Goal: Information Seeking & Learning: Find specific fact

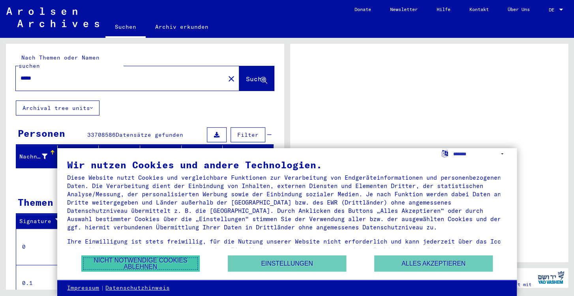
click at [177, 267] on button "Nicht notwendige Cookies ablehnen" at bounding box center [140, 264] width 118 height 16
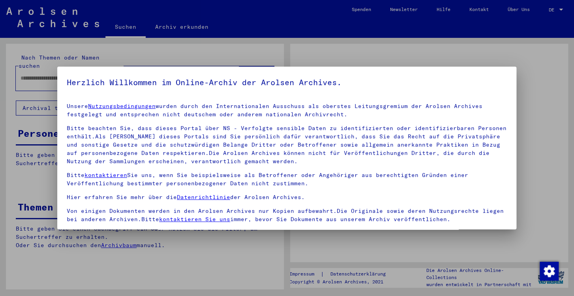
type input "*****"
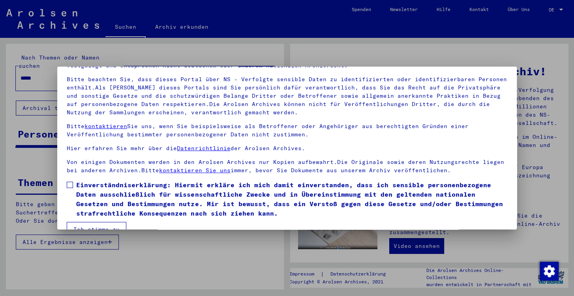
scroll to position [62, 0]
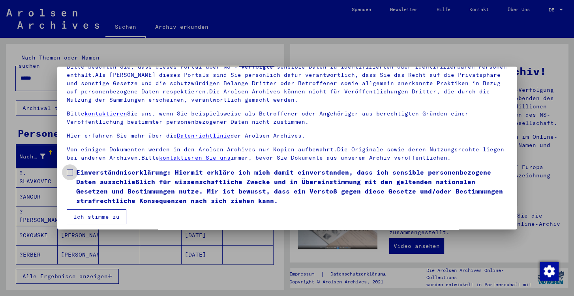
click at [70, 173] on span at bounding box center [70, 172] width 6 height 6
click at [88, 218] on button "Ich stimme zu" at bounding box center [97, 217] width 60 height 15
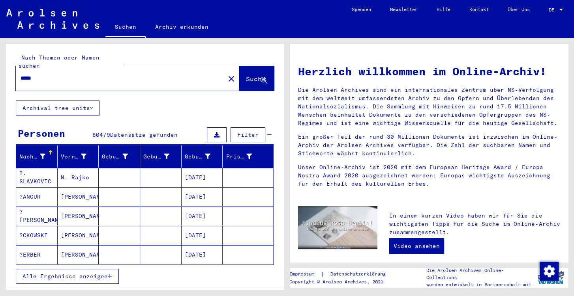
click at [241, 131] on span "Filter" at bounding box center [247, 134] width 21 height 7
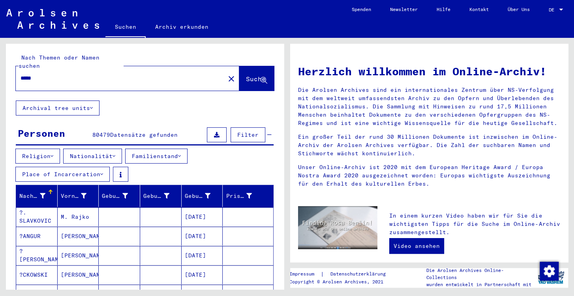
click at [53, 153] on icon at bounding box center [52, 156] width 3 height 6
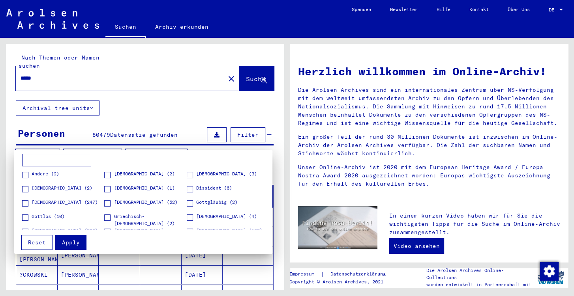
click at [154, 101] on div at bounding box center [287, 148] width 574 height 296
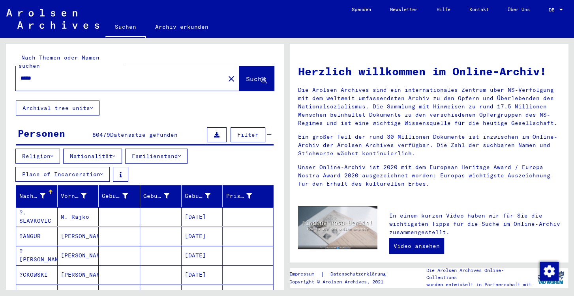
click at [116, 149] on button "Nationalität" at bounding box center [92, 156] width 59 height 15
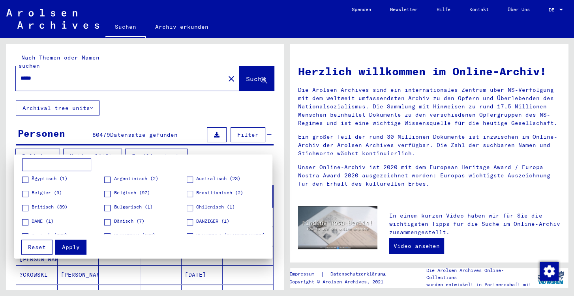
click at [151, 97] on div at bounding box center [287, 148] width 574 height 296
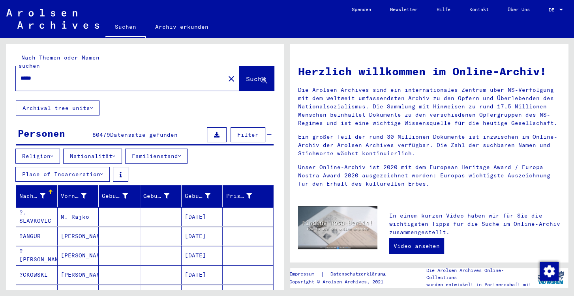
click at [92, 105] on icon at bounding box center [91, 108] width 3 height 6
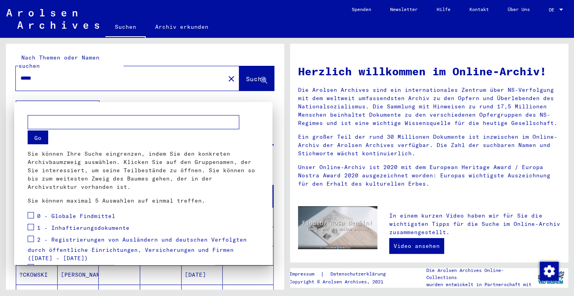
click at [92, 99] on div at bounding box center [287, 148] width 574 height 296
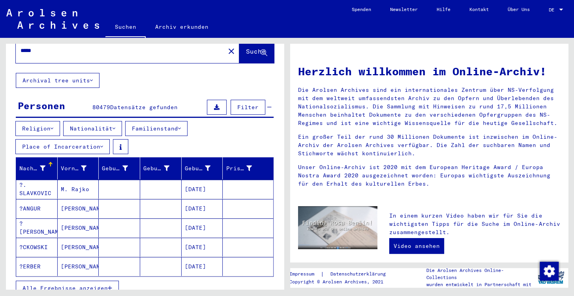
scroll to position [25, 0]
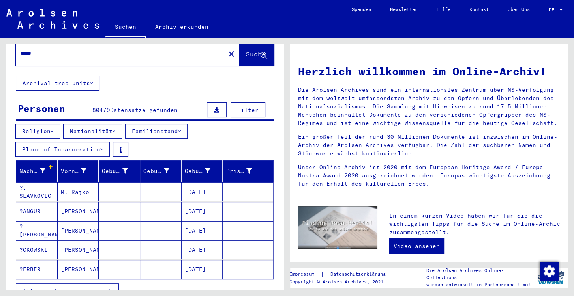
click at [116, 124] on button "Nationalität" at bounding box center [92, 131] width 59 height 15
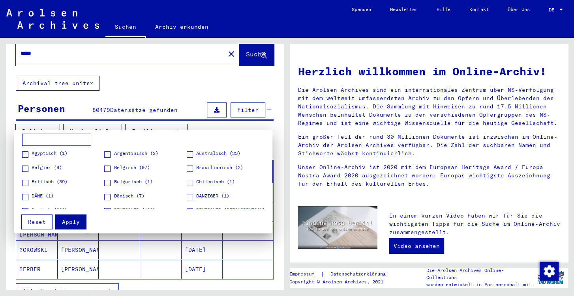
scroll to position [6, 0]
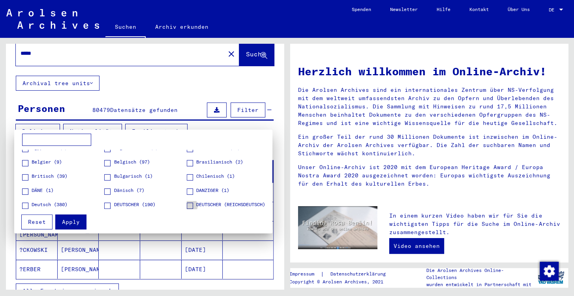
click at [187, 206] on span at bounding box center [190, 206] width 6 height 6
click at [78, 222] on span "Apply" at bounding box center [71, 222] width 18 height 7
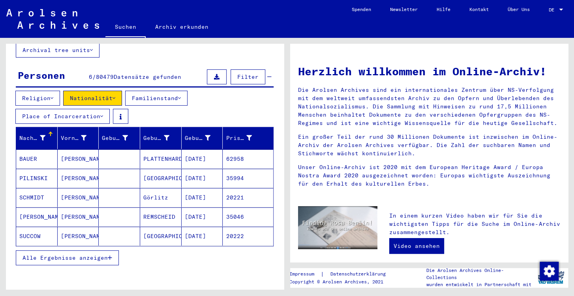
scroll to position [63, 0]
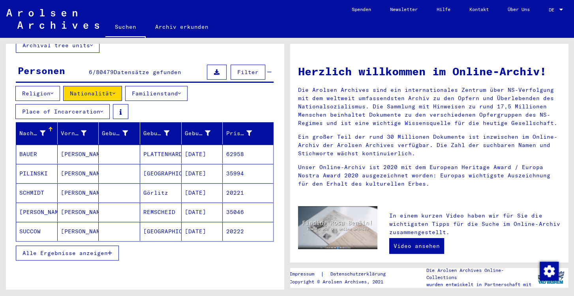
click at [111, 246] on button "Alle Ergebnisse anzeigen" at bounding box center [67, 253] width 103 height 15
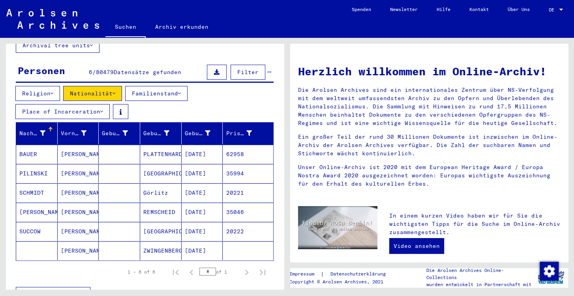
click at [42, 129] on div "Nachname" at bounding box center [32, 133] width 26 height 8
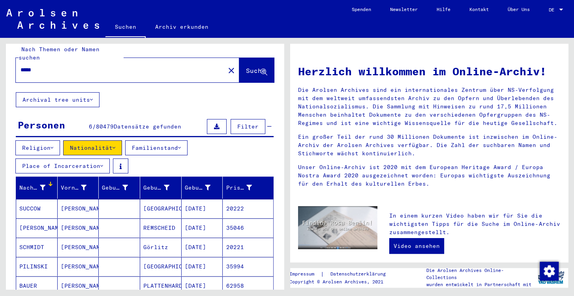
scroll to position [0, 0]
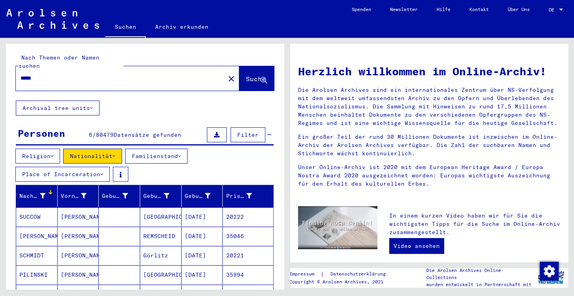
click at [92, 105] on icon at bounding box center [91, 108] width 3 height 6
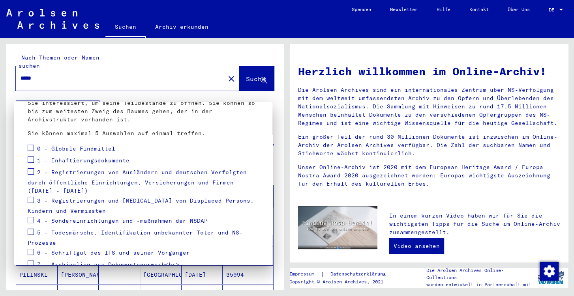
scroll to position [62, 0]
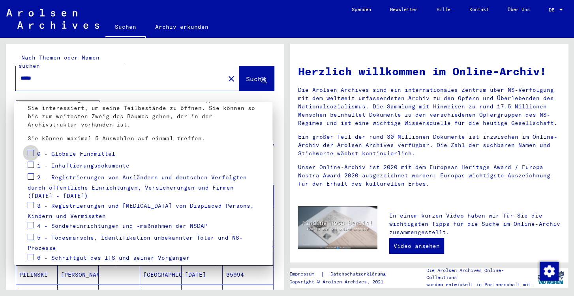
click at [32, 153] on span at bounding box center [31, 153] width 6 height 6
click at [31, 167] on span at bounding box center [31, 165] width 6 height 6
click at [31, 224] on span at bounding box center [31, 225] width 6 height 6
click at [32, 241] on mat-checkbox at bounding box center [31, 238] width 6 height 12
click at [31, 258] on span at bounding box center [31, 257] width 6 height 6
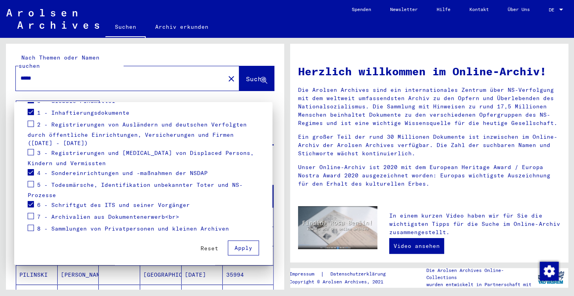
scroll to position [118, 0]
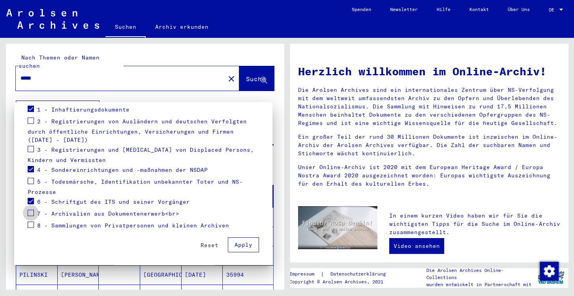
click at [32, 213] on span at bounding box center [31, 213] width 6 height 6
click at [234, 246] on span "Apply" at bounding box center [243, 244] width 18 height 7
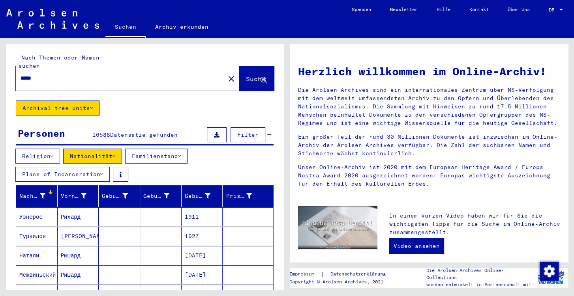
click at [92, 105] on icon at bounding box center [91, 108] width 3 height 6
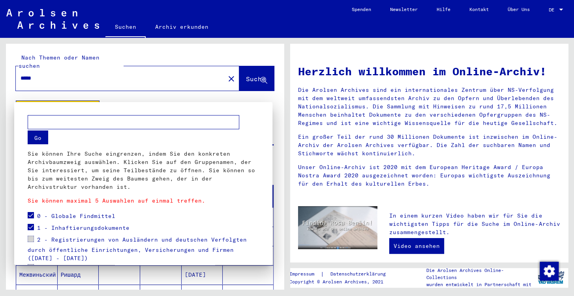
click at [92, 100] on div at bounding box center [287, 148] width 574 height 296
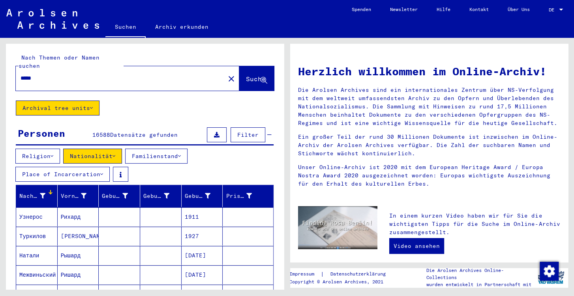
click at [115, 153] on icon at bounding box center [113, 156] width 3 height 6
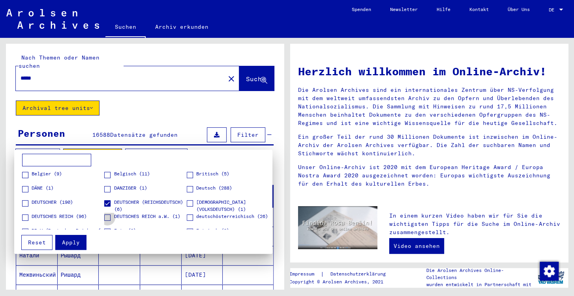
click at [107, 218] on span at bounding box center [107, 218] width 6 height 6
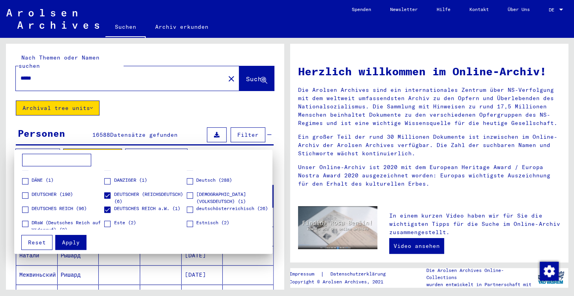
click at [24, 196] on span at bounding box center [25, 196] width 6 height 6
click at [26, 208] on span at bounding box center [25, 210] width 6 height 6
click at [187, 196] on span at bounding box center [190, 196] width 6 height 6
click at [67, 241] on span "Apply" at bounding box center [71, 242] width 18 height 7
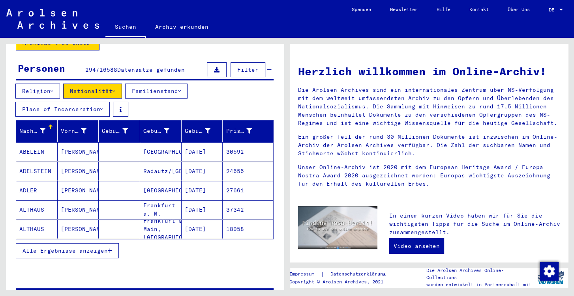
scroll to position [66, 0]
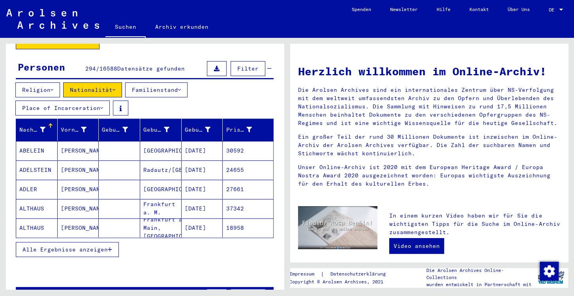
click at [110, 247] on icon "button" at bounding box center [110, 250] width 4 height 6
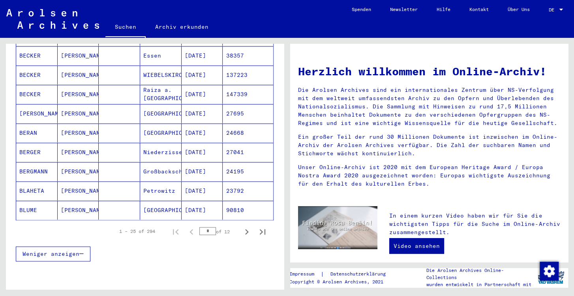
scroll to position [472, 0]
click at [241, 225] on icon "Next page" at bounding box center [246, 230] width 11 height 11
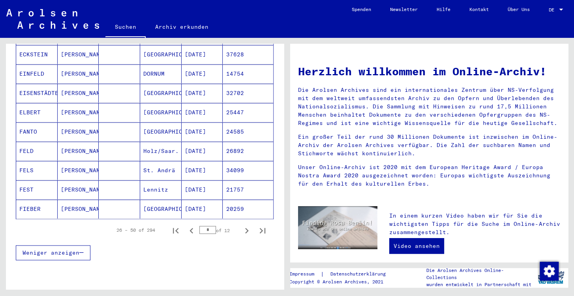
click at [241, 225] on icon "Next page" at bounding box center [246, 230] width 11 height 11
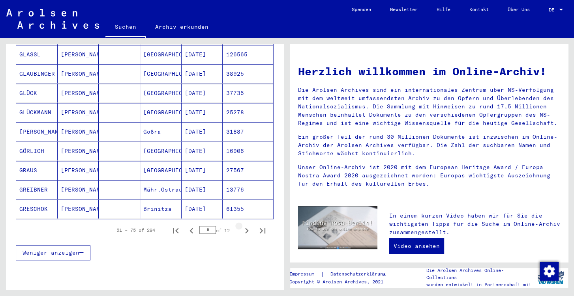
click at [241, 225] on icon "Next page" at bounding box center [246, 230] width 11 height 11
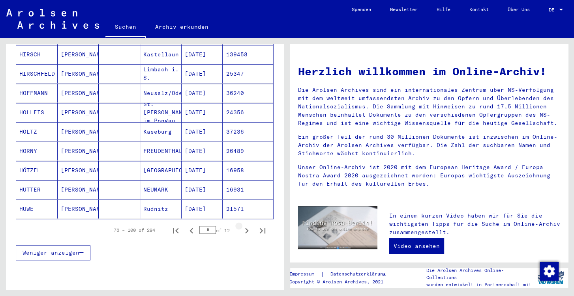
click at [241, 225] on icon "Next page" at bounding box center [246, 230] width 11 height 11
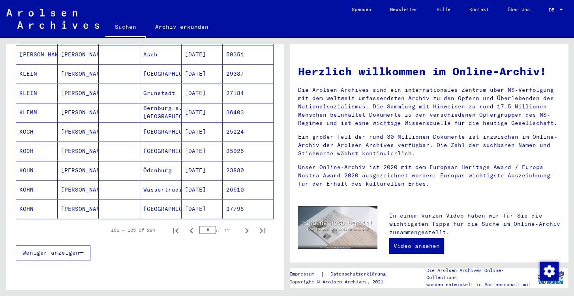
click at [241, 225] on icon "Next page" at bounding box center [246, 230] width 11 height 11
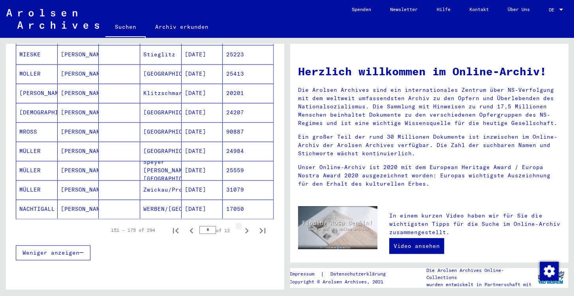
click at [241, 225] on icon "Next page" at bounding box center [246, 230] width 11 height 11
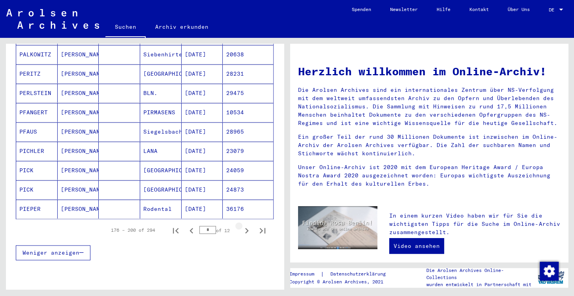
click at [241, 225] on icon "Next page" at bounding box center [246, 230] width 11 height 11
type input "*"
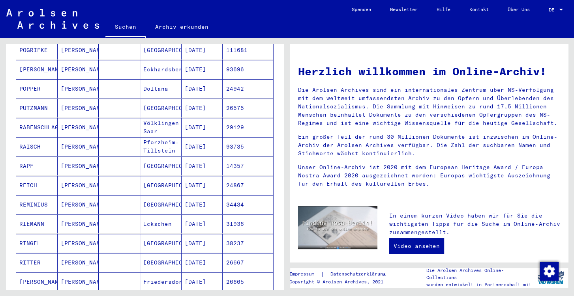
scroll to position [253, 0]
